Goal: Information Seeking & Learning: Check status

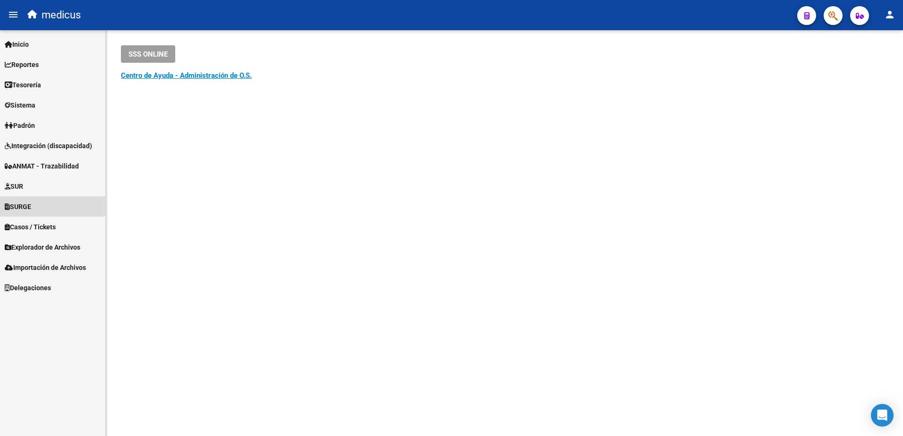
click at [16, 206] on span "SURGE" at bounding box center [18, 207] width 26 height 10
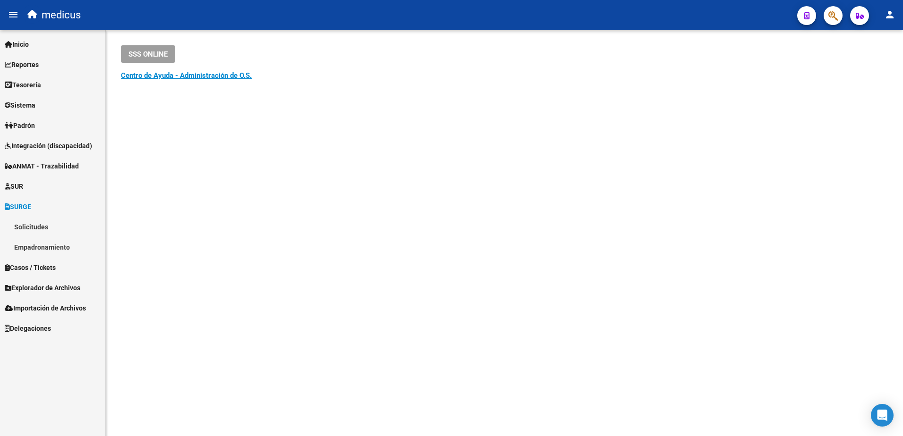
click at [34, 246] on link "Empadronamiento" at bounding box center [52, 247] width 105 height 20
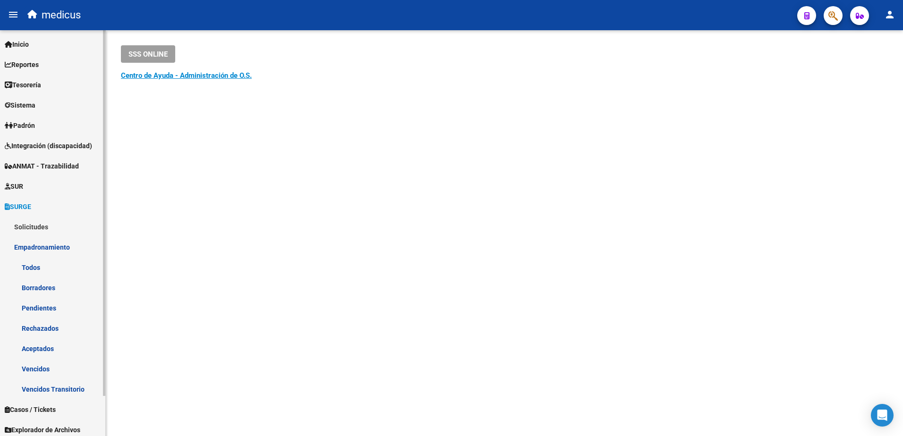
click at [26, 264] on link "Todos" at bounding box center [52, 267] width 105 height 20
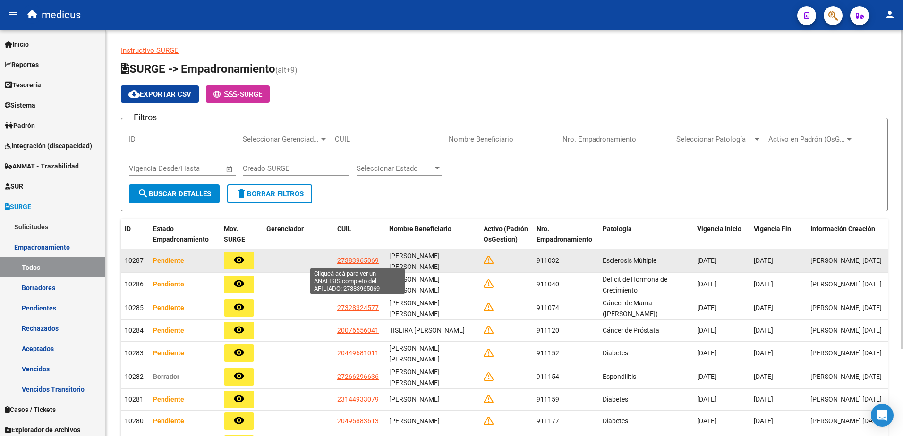
click at [358, 262] on span "27383965069" at bounding box center [358, 261] width 42 height 8
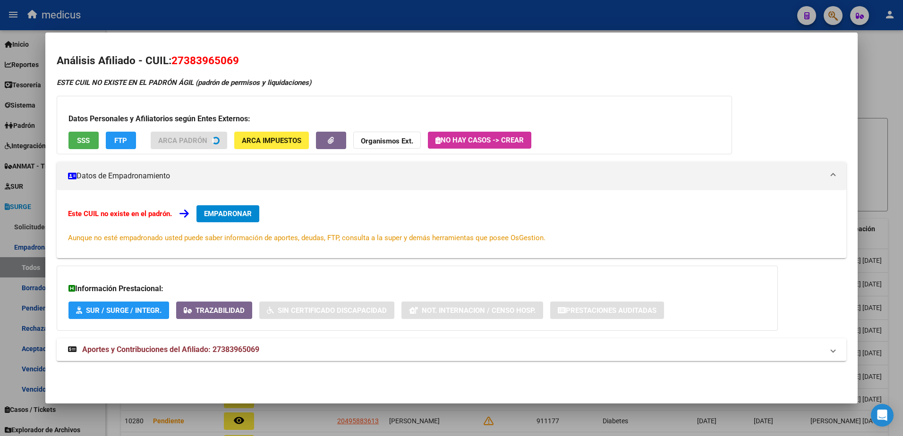
click at [71, 143] on button "SSS" at bounding box center [83, 140] width 30 height 17
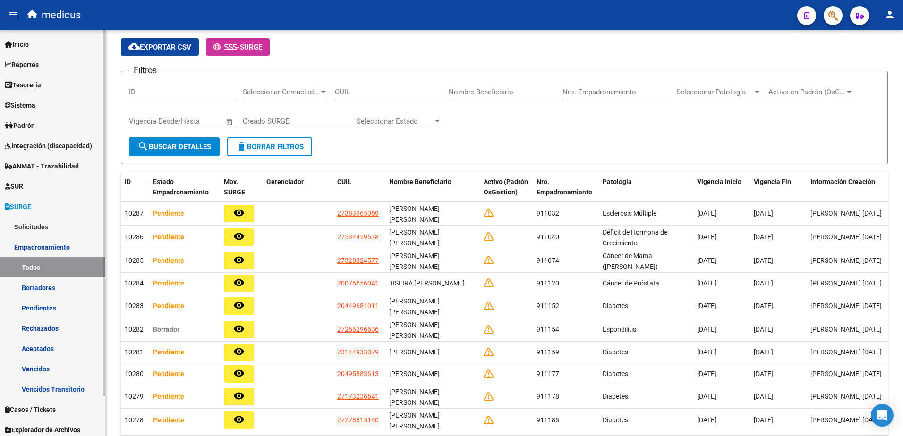
click at [37, 225] on link "Solicitudes" at bounding box center [52, 227] width 105 height 20
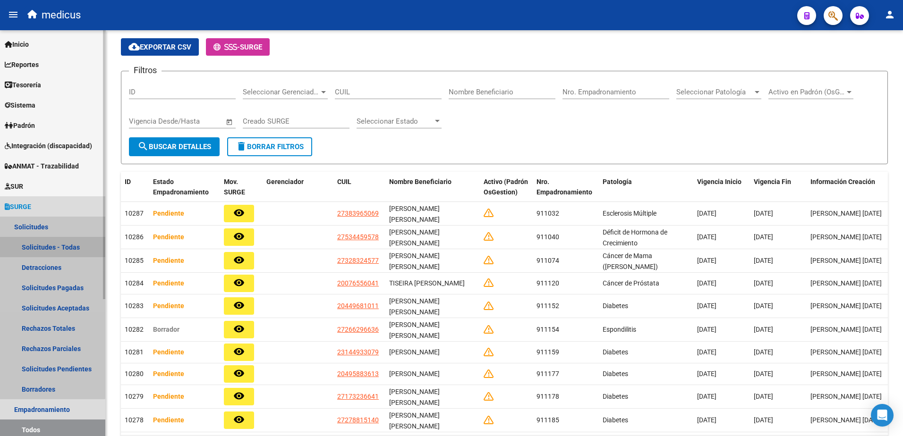
click at [38, 243] on link "Solicitudes - Todas" at bounding box center [52, 247] width 105 height 20
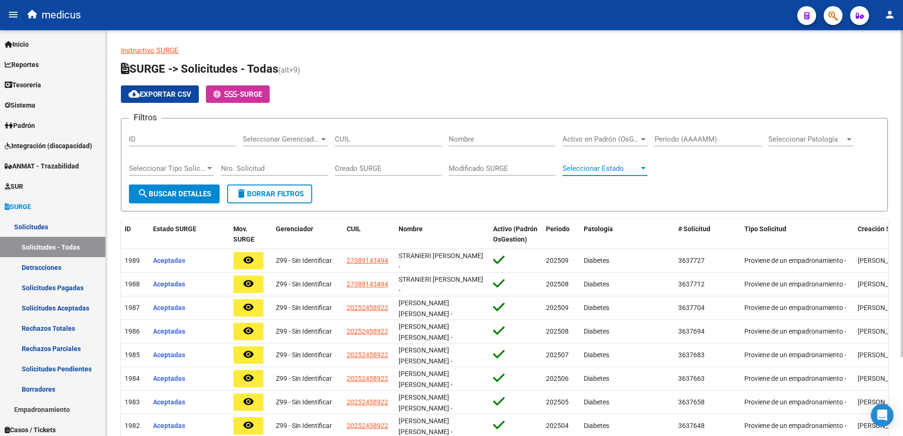
click at [641, 167] on div at bounding box center [643, 169] width 9 height 8
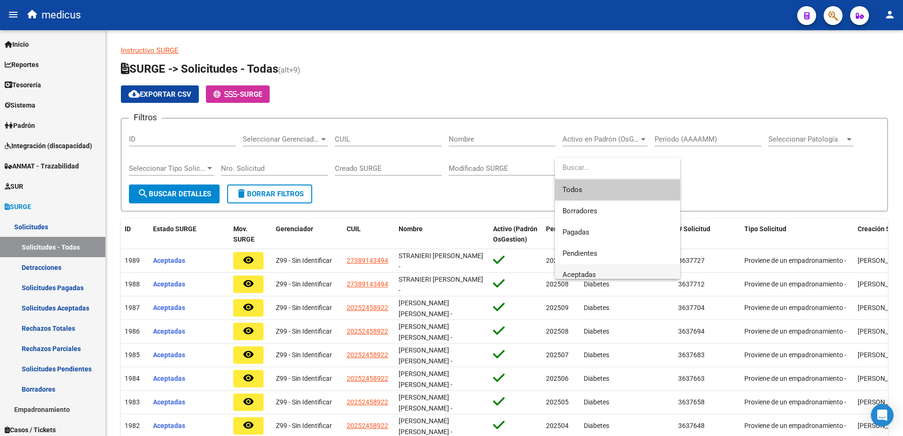
click at [604, 268] on span "Aceptadas" at bounding box center [617, 274] width 110 height 21
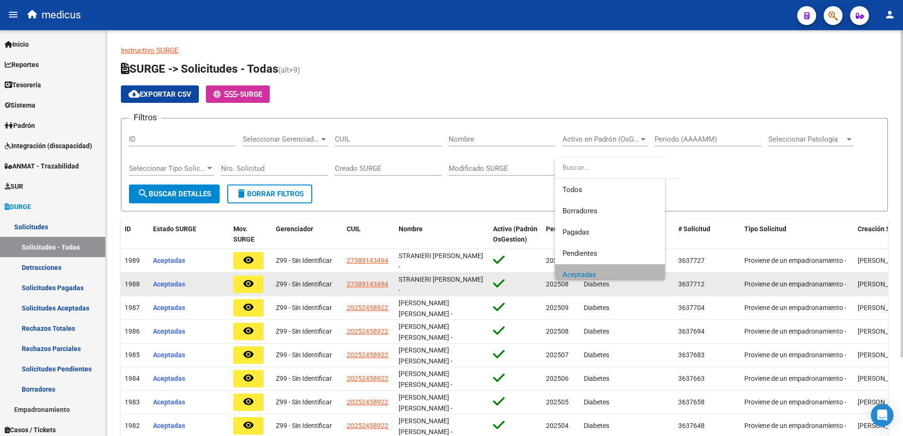
scroll to position [7, 0]
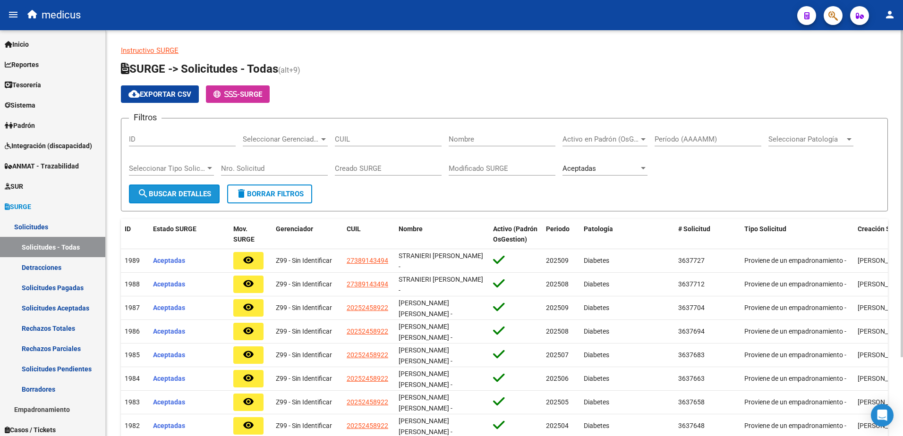
click at [161, 196] on span "search Buscar Detalles" at bounding box center [174, 194] width 74 height 9
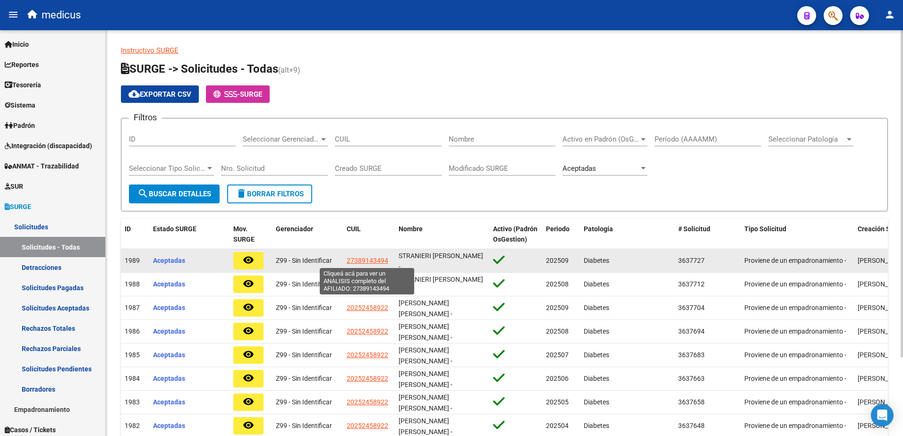
click at [352, 261] on span "27389143494" at bounding box center [368, 261] width 42 height 8
type textarea "27389143494"
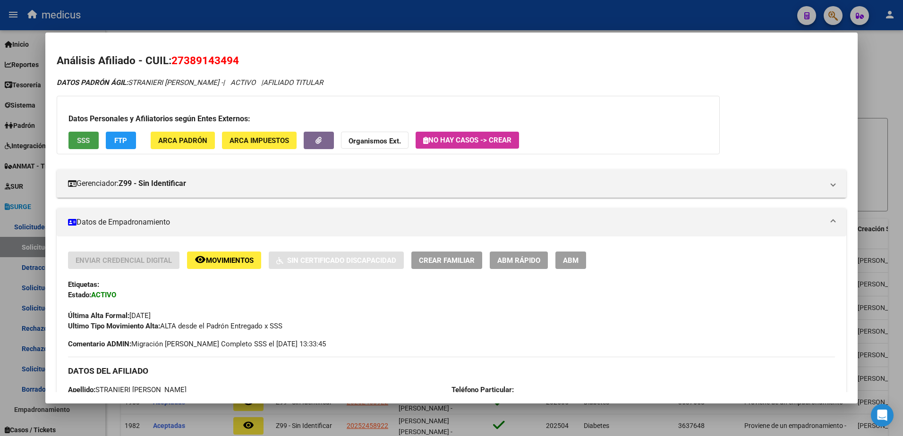
click at [86, 137] on span "SSS" at bounding box center [83, 140] width 13 height 9
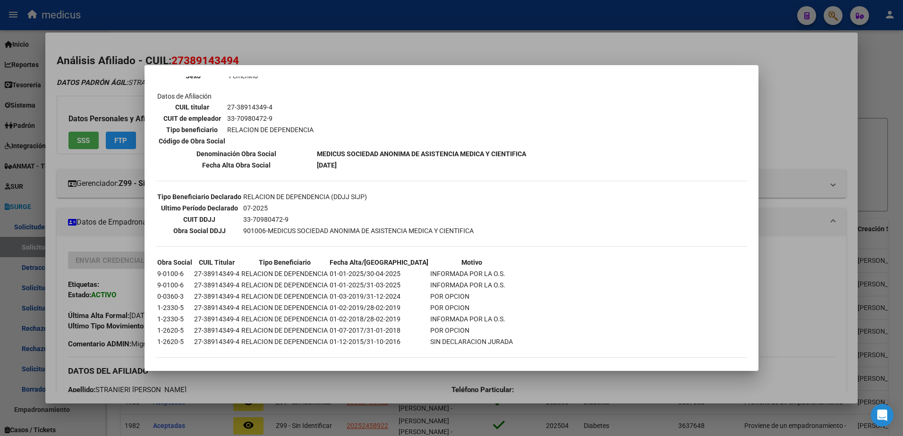
scroll to position [151, 0]
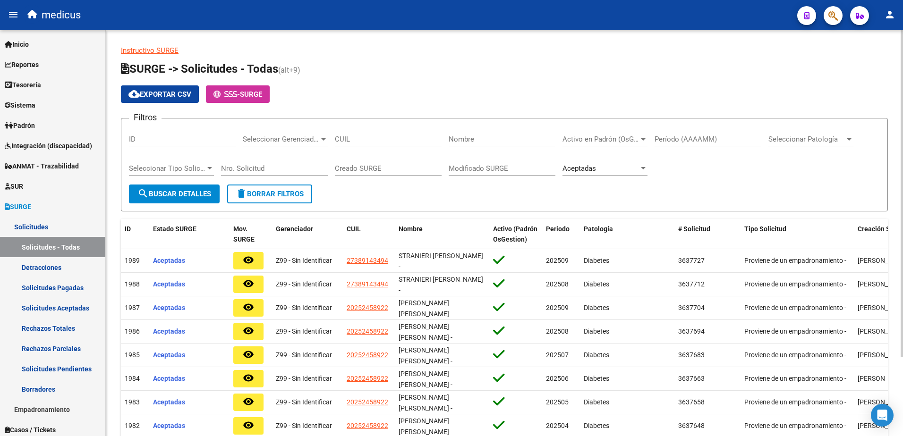
click at [819, 143] on span "Seleccionar Patología" at bounding box center [806, 139] width 77 height 9
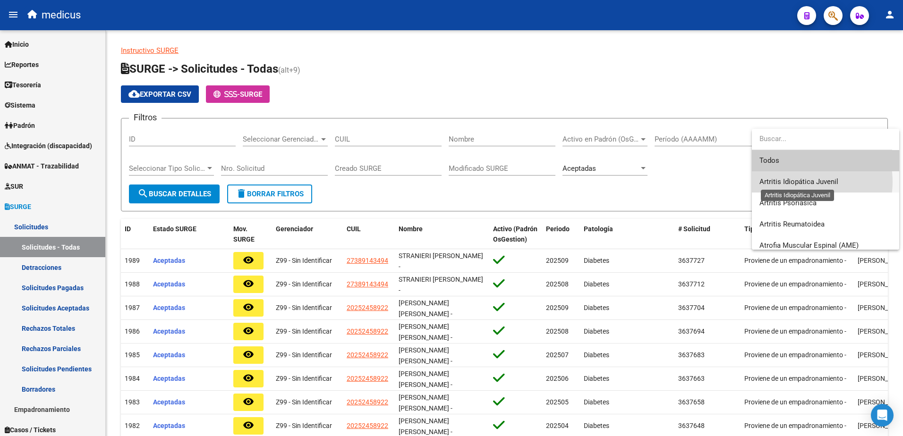
click at [802, 182] on span "Artritis Idiopática Juvenil" at bounding box center [798, 182] width 79 height 9
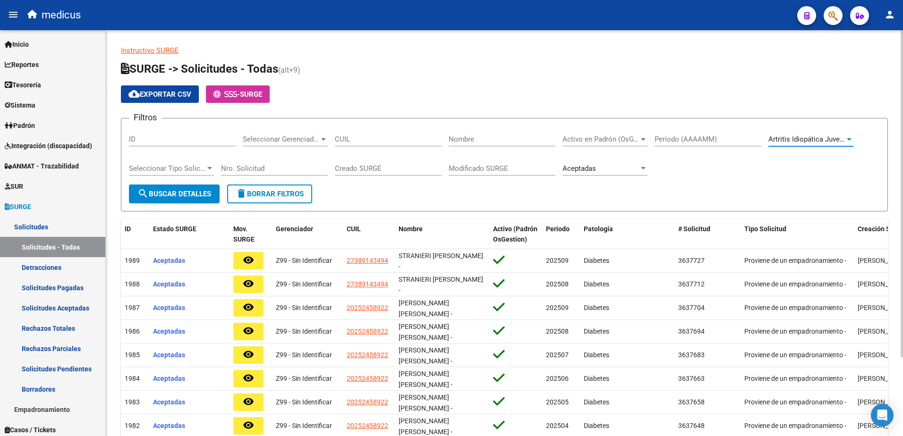
click at [169, 191] on span "search Buscar Detalles" at bounding box center [174, 194] width 74 height 9
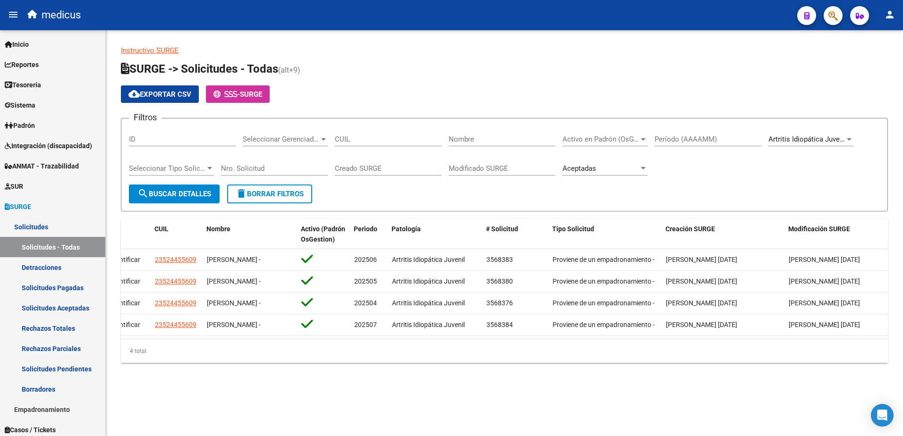
scroll to position [0, 192]
